Goal: Task Accomplishment & Management: Manage account settings

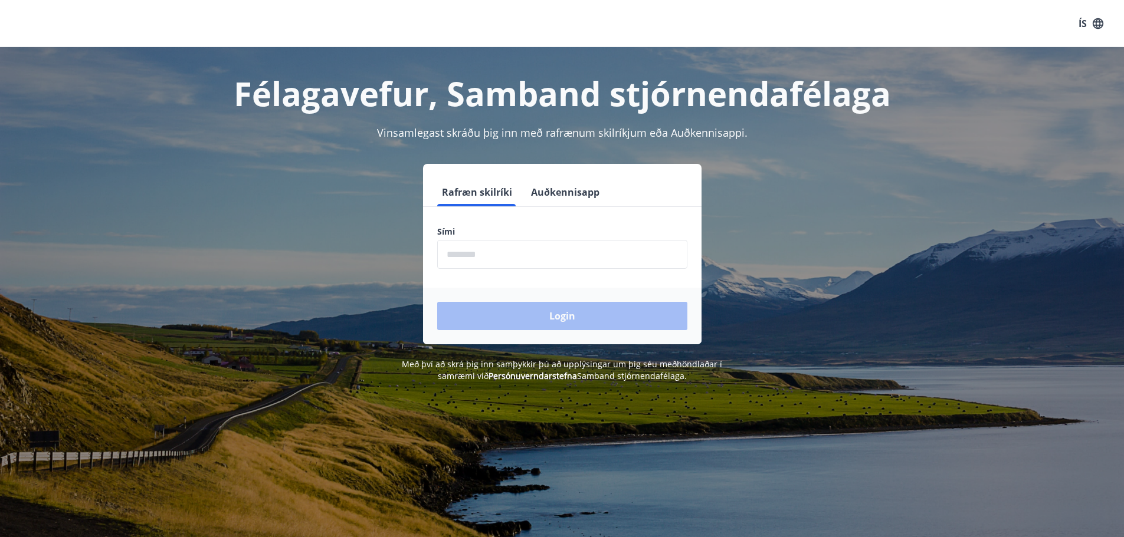
click at [503, 265] on input "phone" at bounding box center [562, 254] width 250 height 29
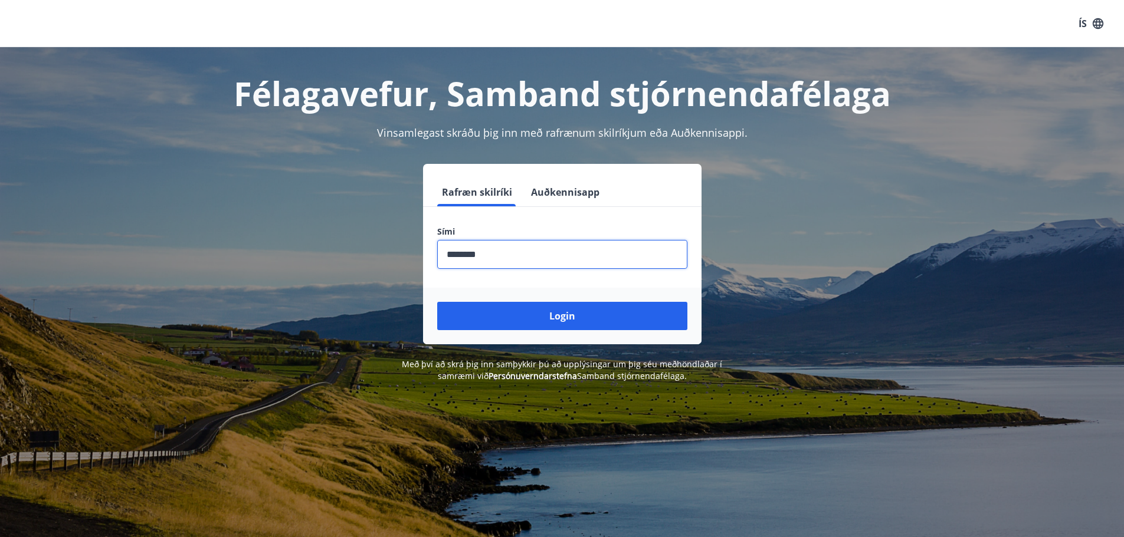
type input "********"
click at [437, 302] on button "Login" at bounding box center [562, 316] width 250 height 28
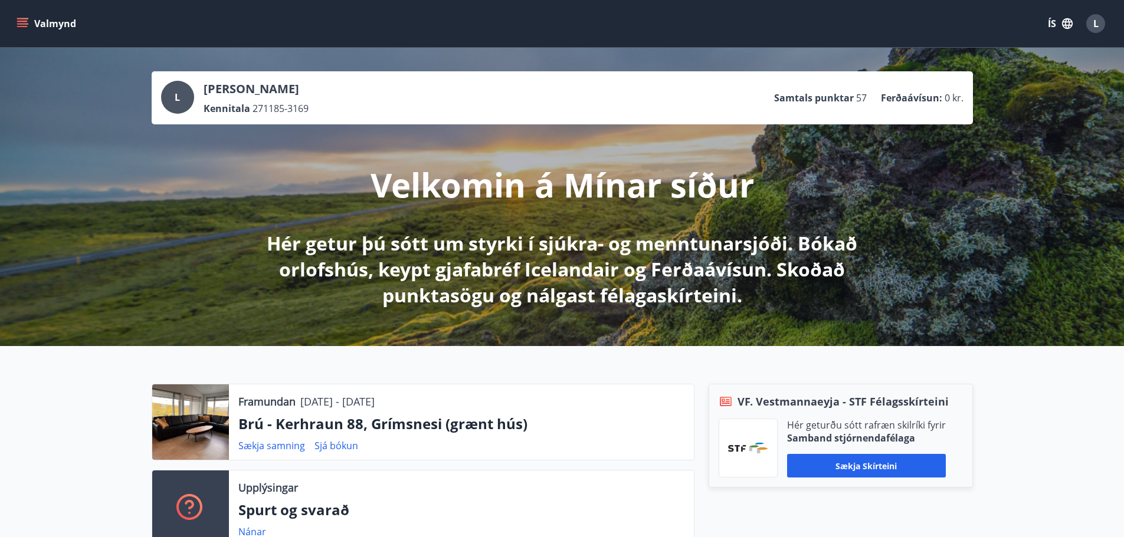
click at [22, 22] on icon "menu" at bounding box center [23, 24] width 12 height 12
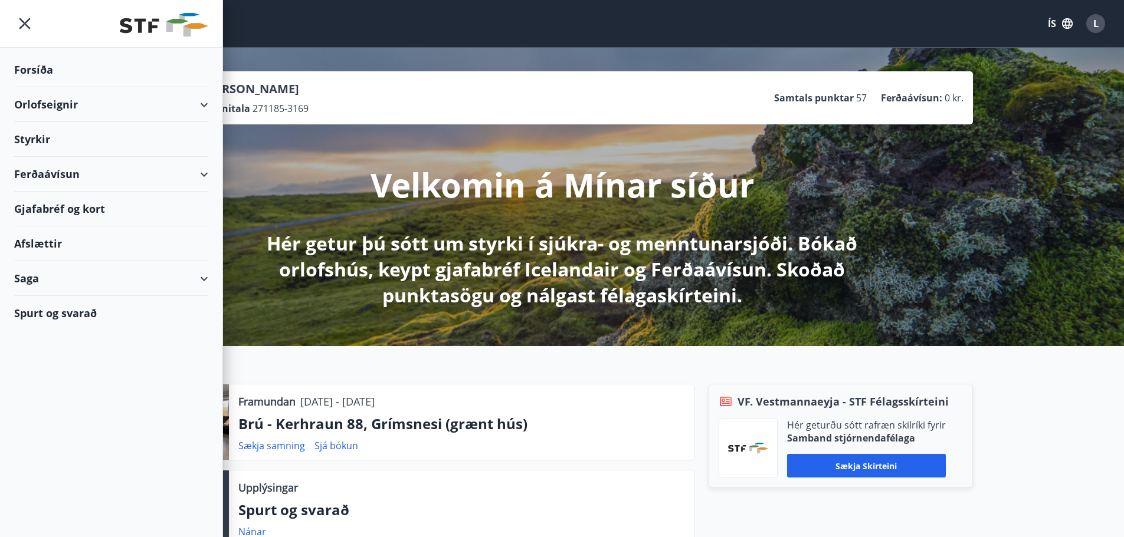
click at [86, 171] on div "Ferðaávísun" at bounding box center [111, 174] width 194 height 35
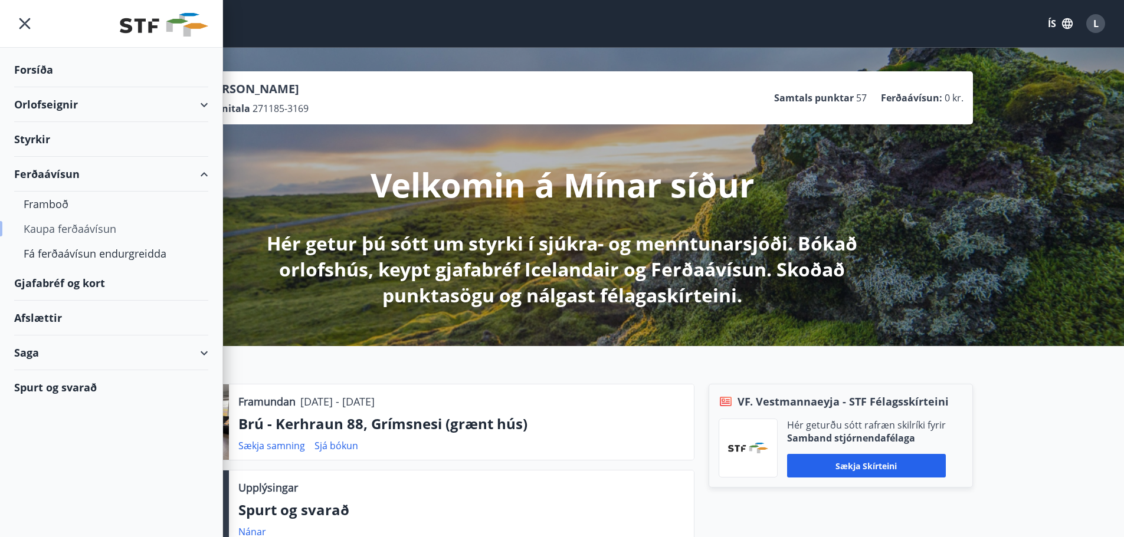
click at [50, 226] on div "Kaupa ferðaávísun" at bounding box center [111, 228] width 175 height 25
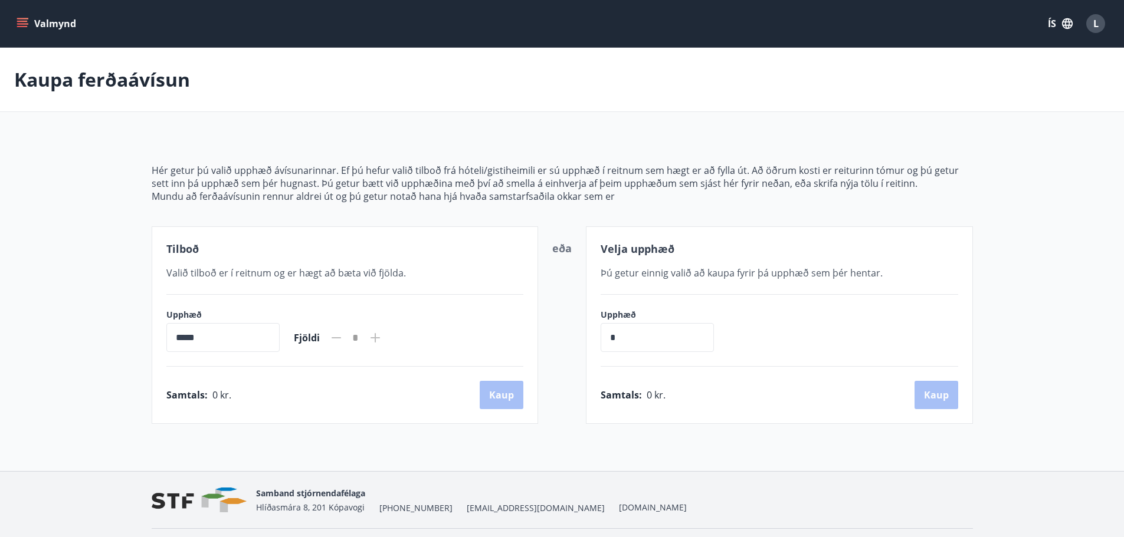
click at [24, 19] on icon "menu" at bounding box center [23, 24] width 12 height 12
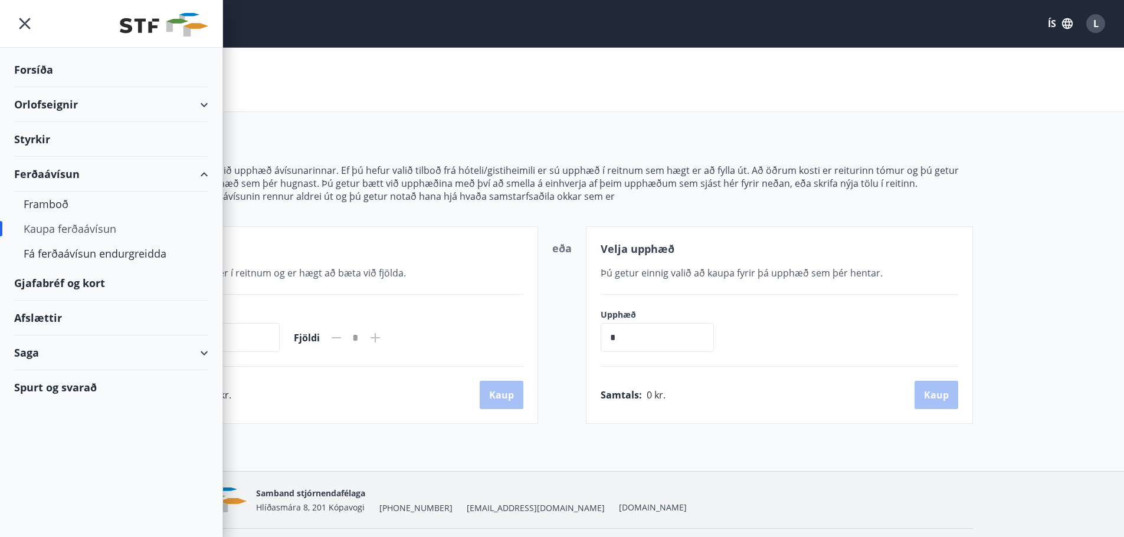
click at [52, 75] on div "Forsíða" at bounding box center [111, 69] width 194 height 35
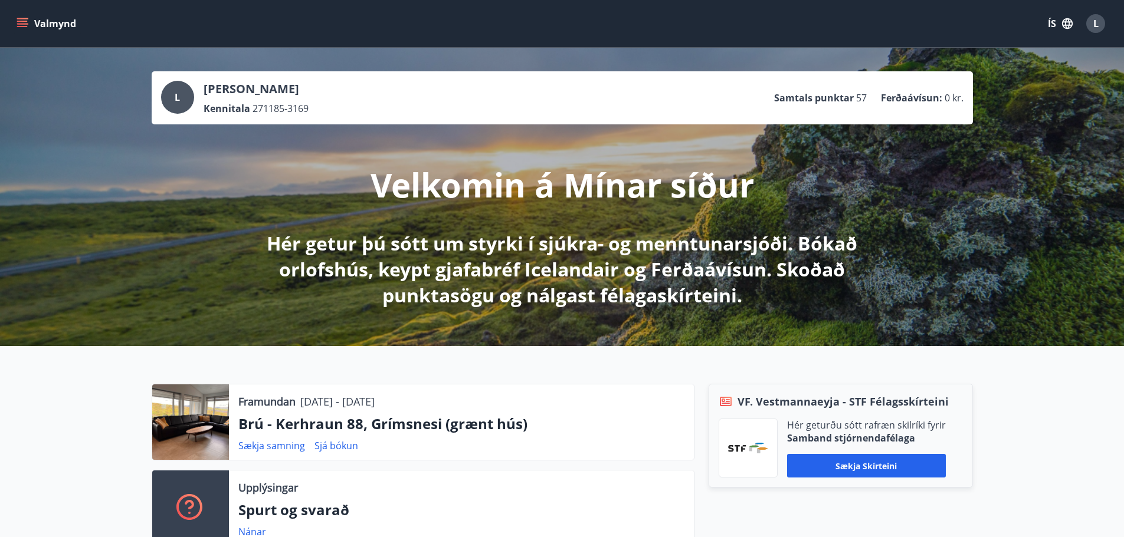
click at [61, 27] on button "Valmynd" at bounding box center [47, 23] width 67 height 21
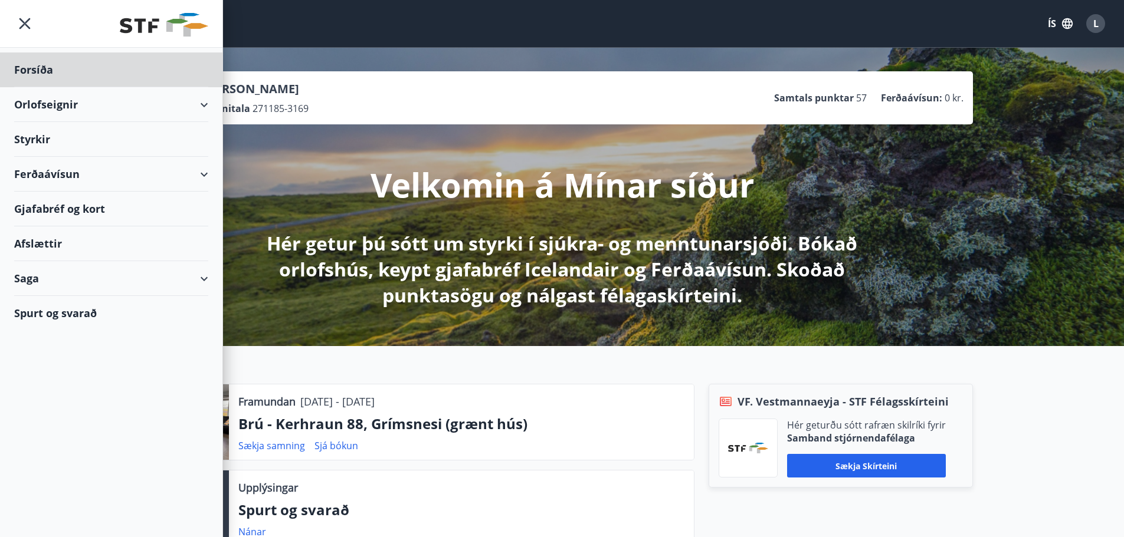
click at [49, 137] on div "Styrkir" at bounding box center [111, 139] width 194 height 35
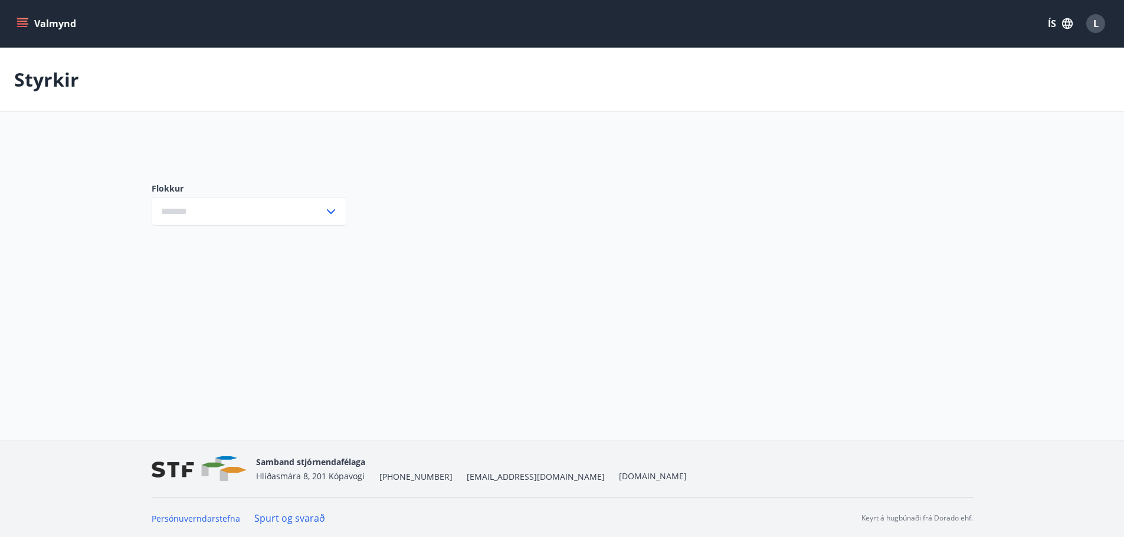
type input "***"
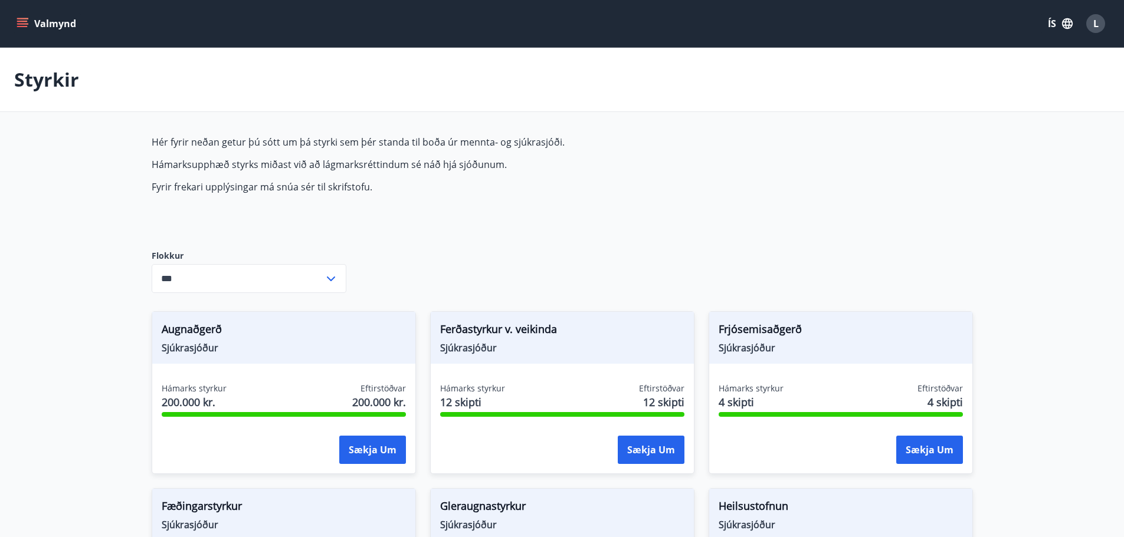
click at [42, 28] on button "Valmynd" at bounding box center [47, 23] width 67 height 21
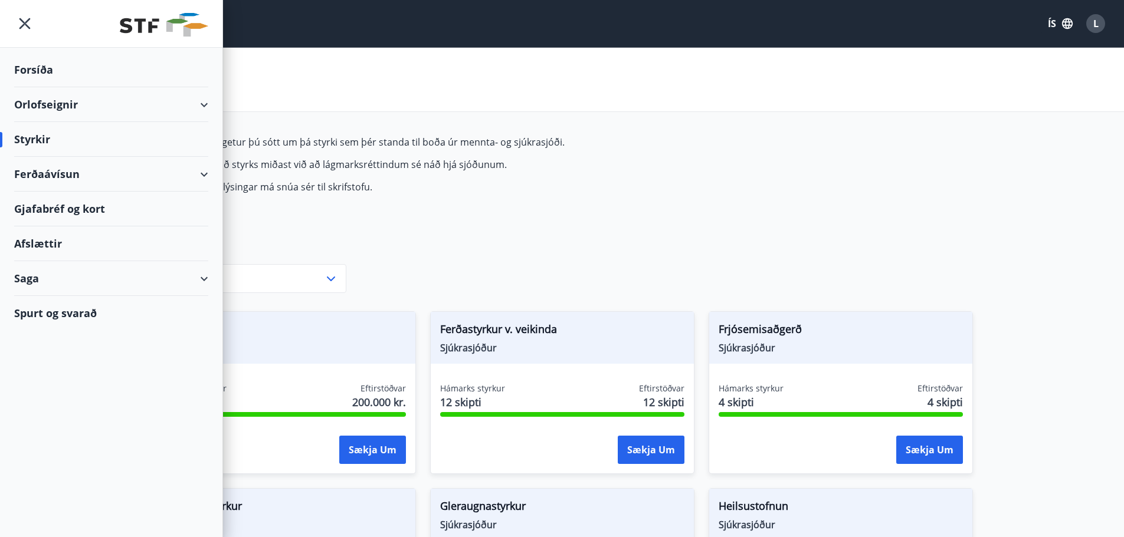
click at [41, 103] on div "Orlofseignir" at bounding box center [111, 104] width 194 height 35
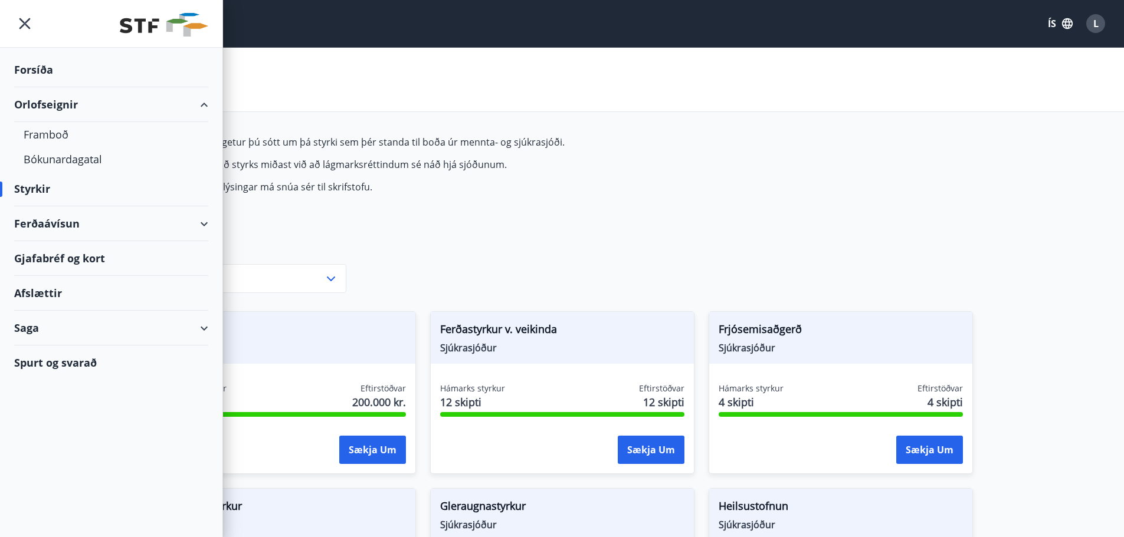
click at [19, 21] on icon "menu" at bounding box center [24, 23] width 21 height 21
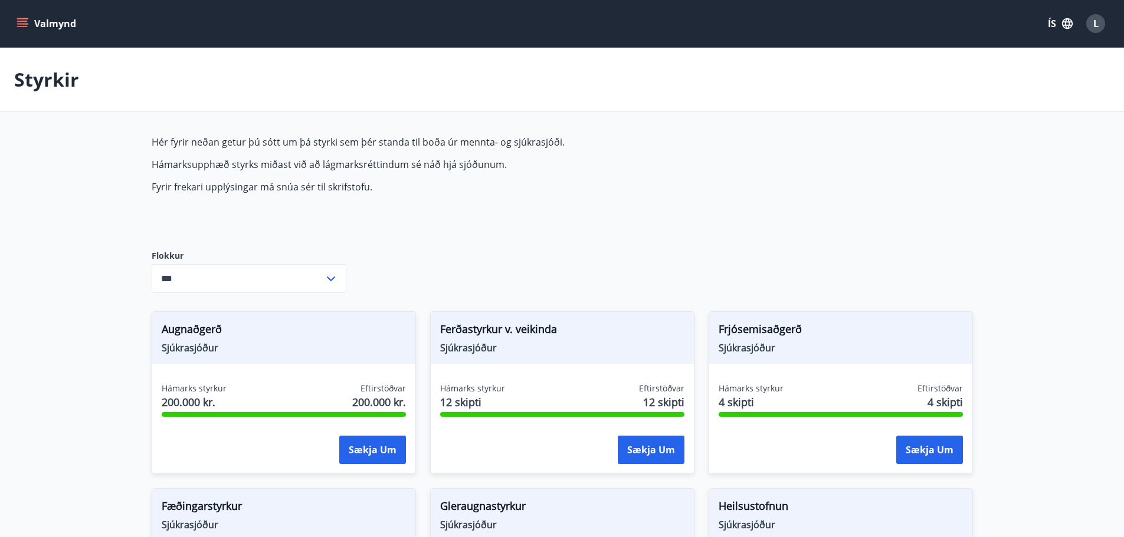
click at [1092, 27] on div "L" at bounding box center [1095, 23] width 19 height 19
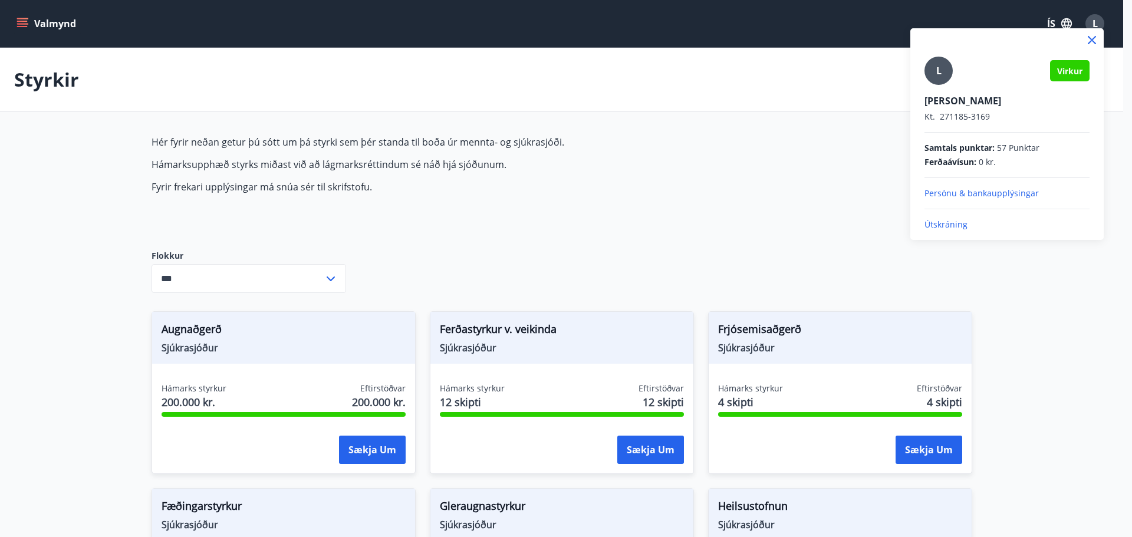
click at [764, 182] on div at bounding box center [566, 268] width 1132 height 537
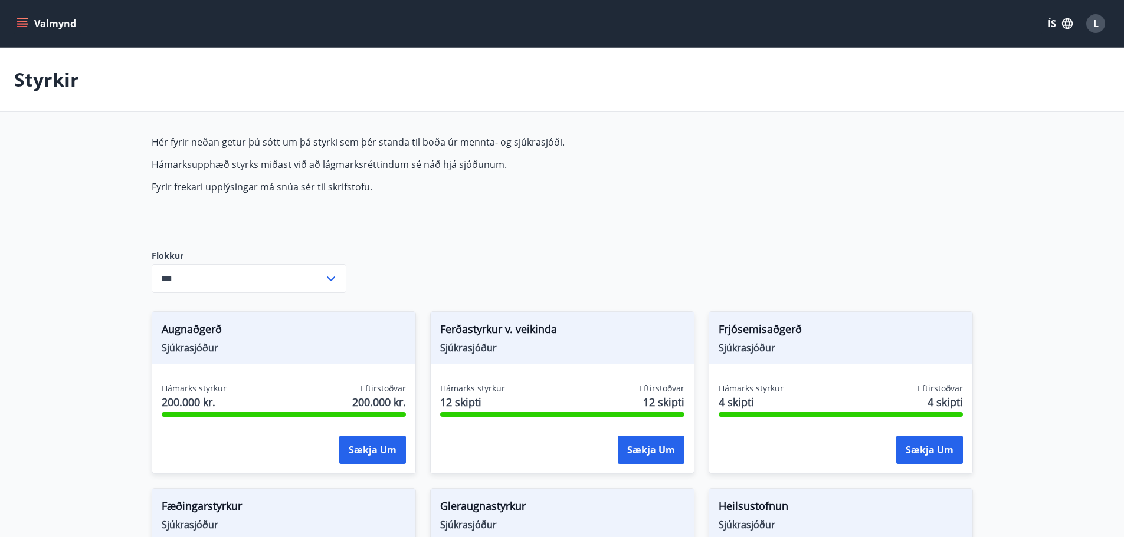
click at [1073, 27] on icon "button" at bounding box center [1066, 23] width 13 height 13
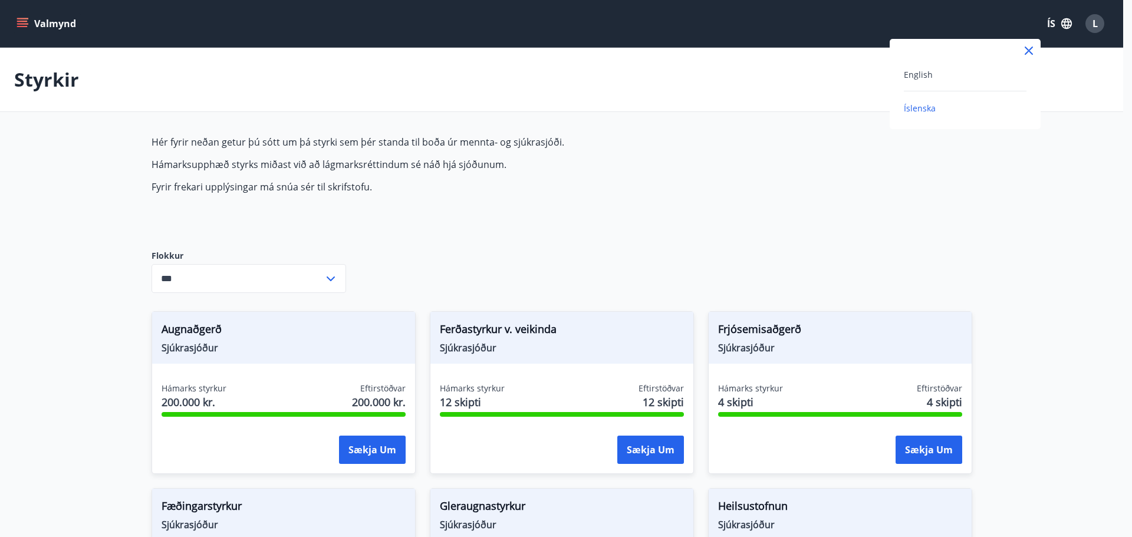
click at [1096, 26] on div at bounding box center [566, 268] width 1132 height 537
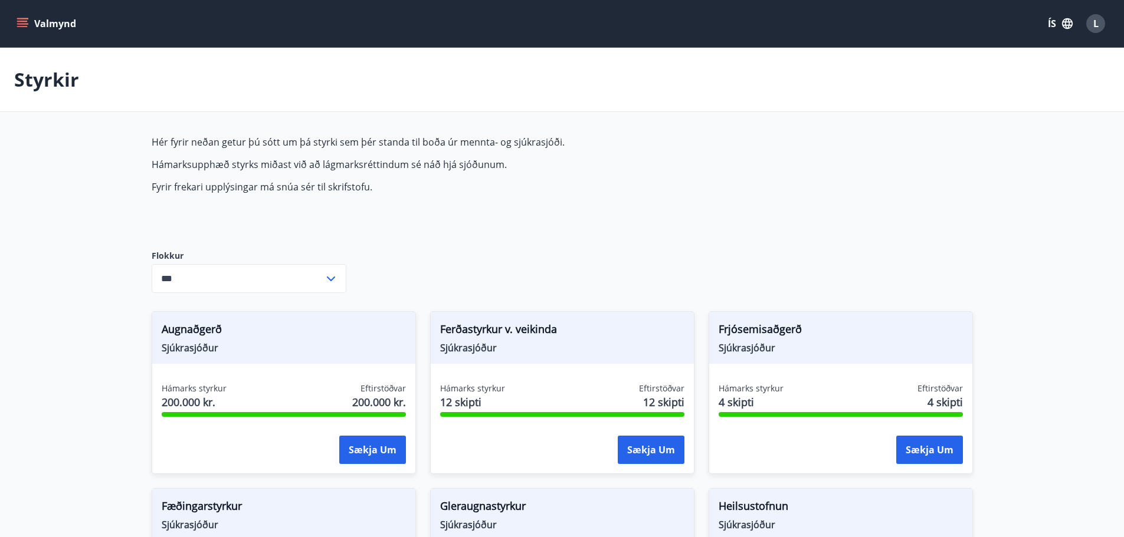
click at [1096, 28] on span "L" at bounding box center [1095, 23] width 5 height 13
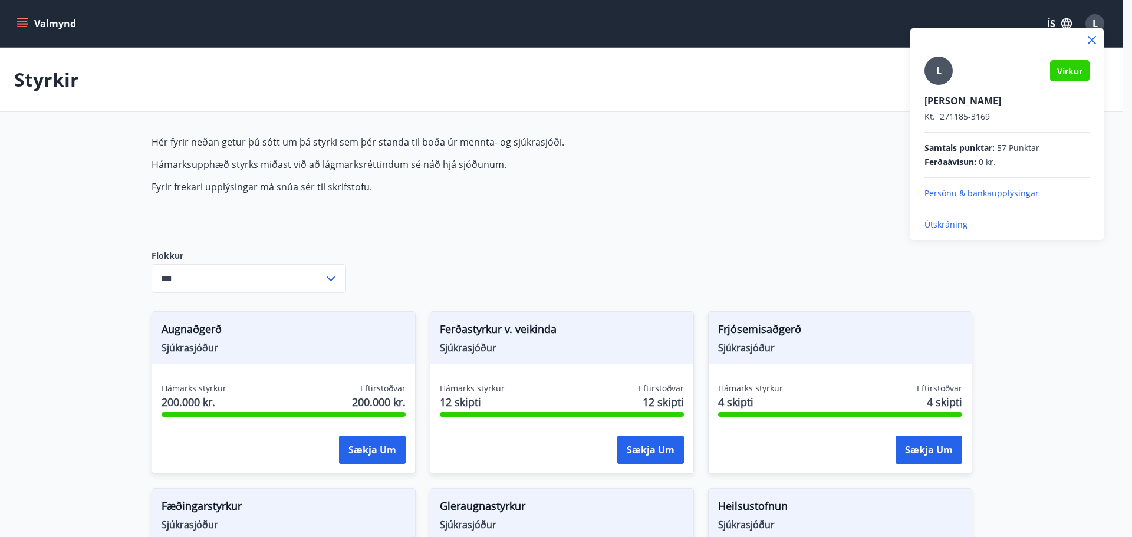
click at [951, 225] on p "Útskráning" at bounding box center [1007, 225] width 165 height 12
